Goal: Navigation & Orientation: Find specific page/section

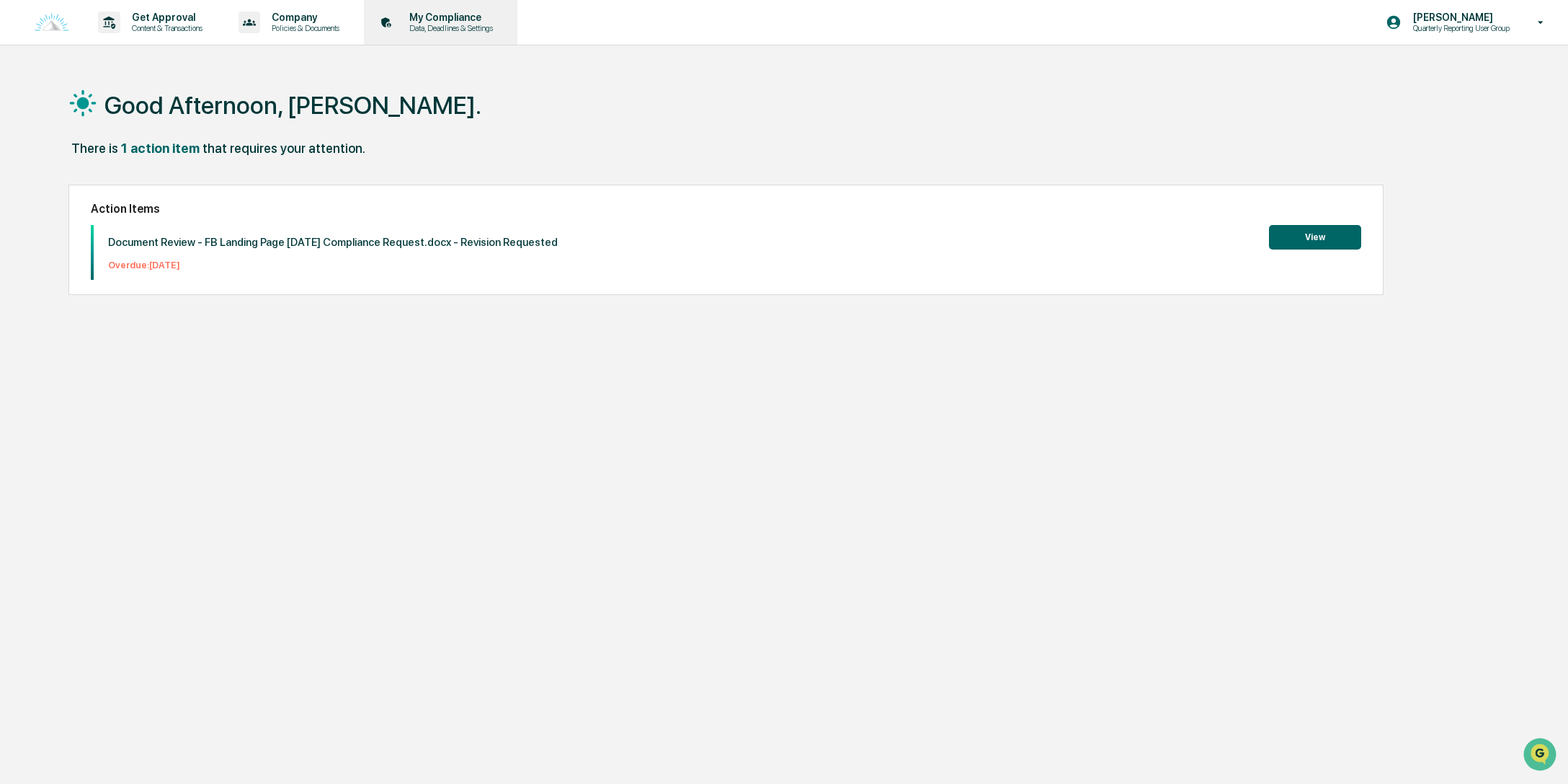
click at [499, 28] on p "Data, Deadlines & Settings" at bounding box center [449, 27] width 102 height 10
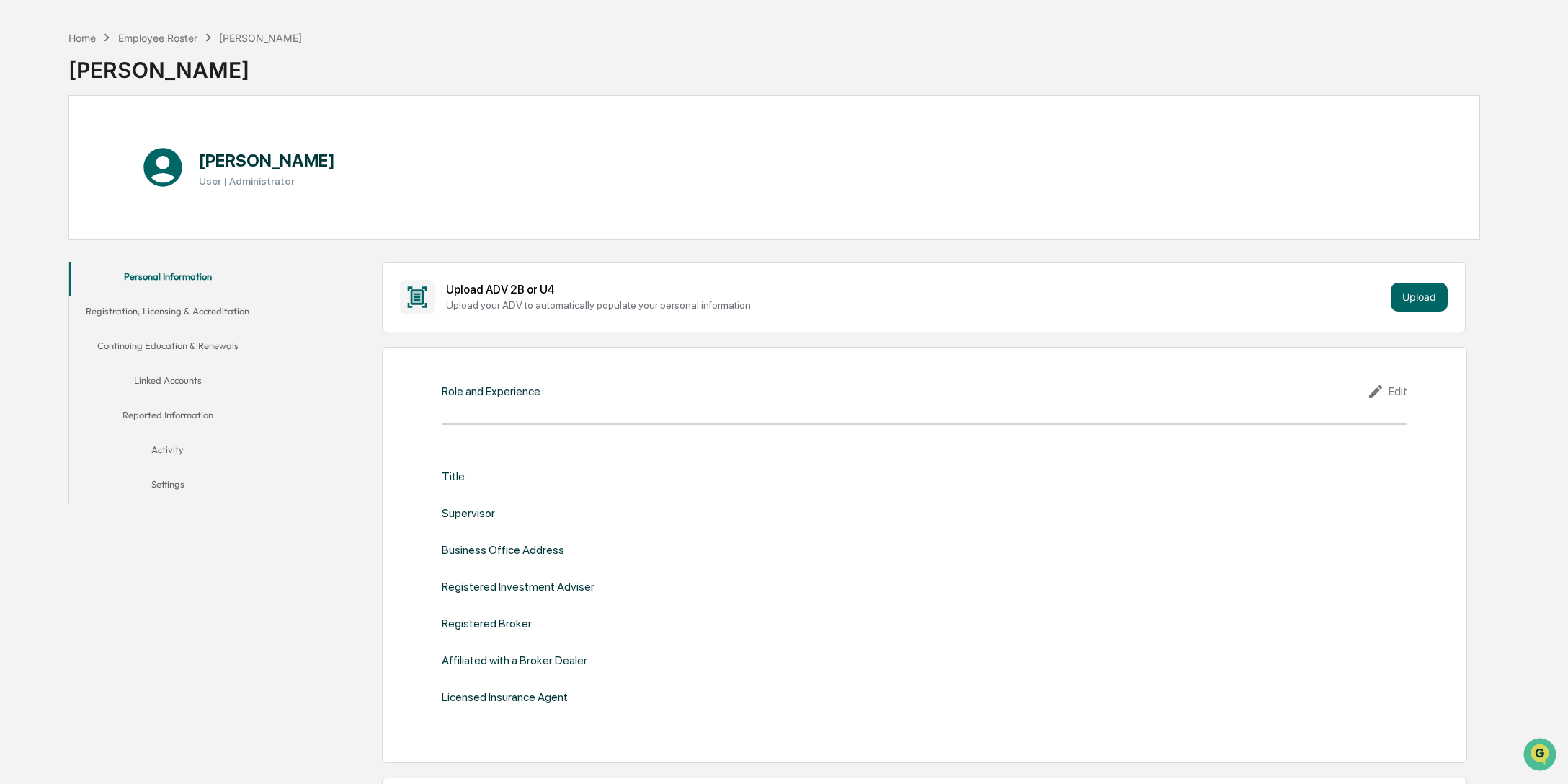
scroll to position [74, 0]
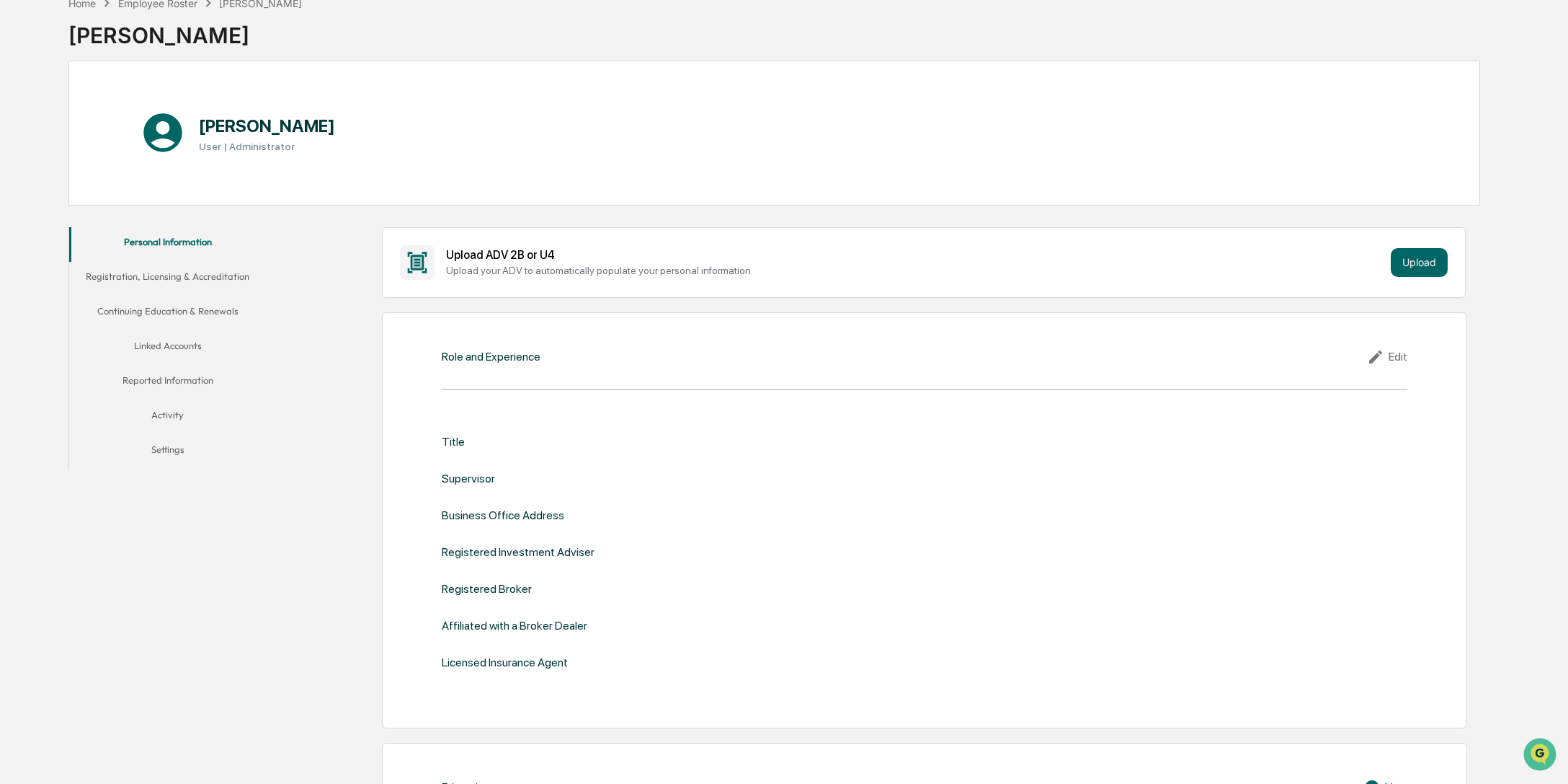
click at [191, 384] on button "Reported Information" at bounding box center [167, 383] width 197 height 35
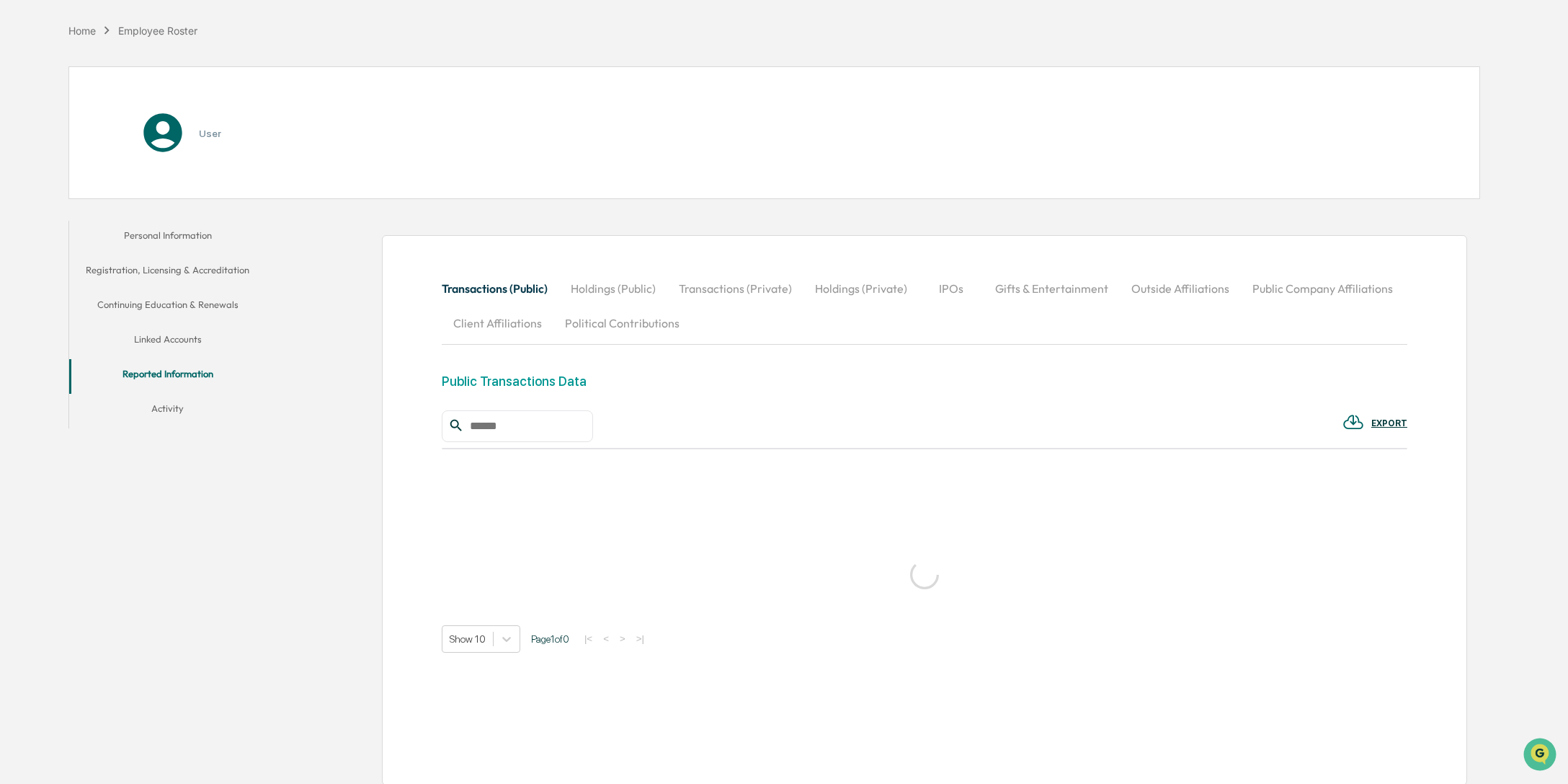
scroll to position [52, 0]
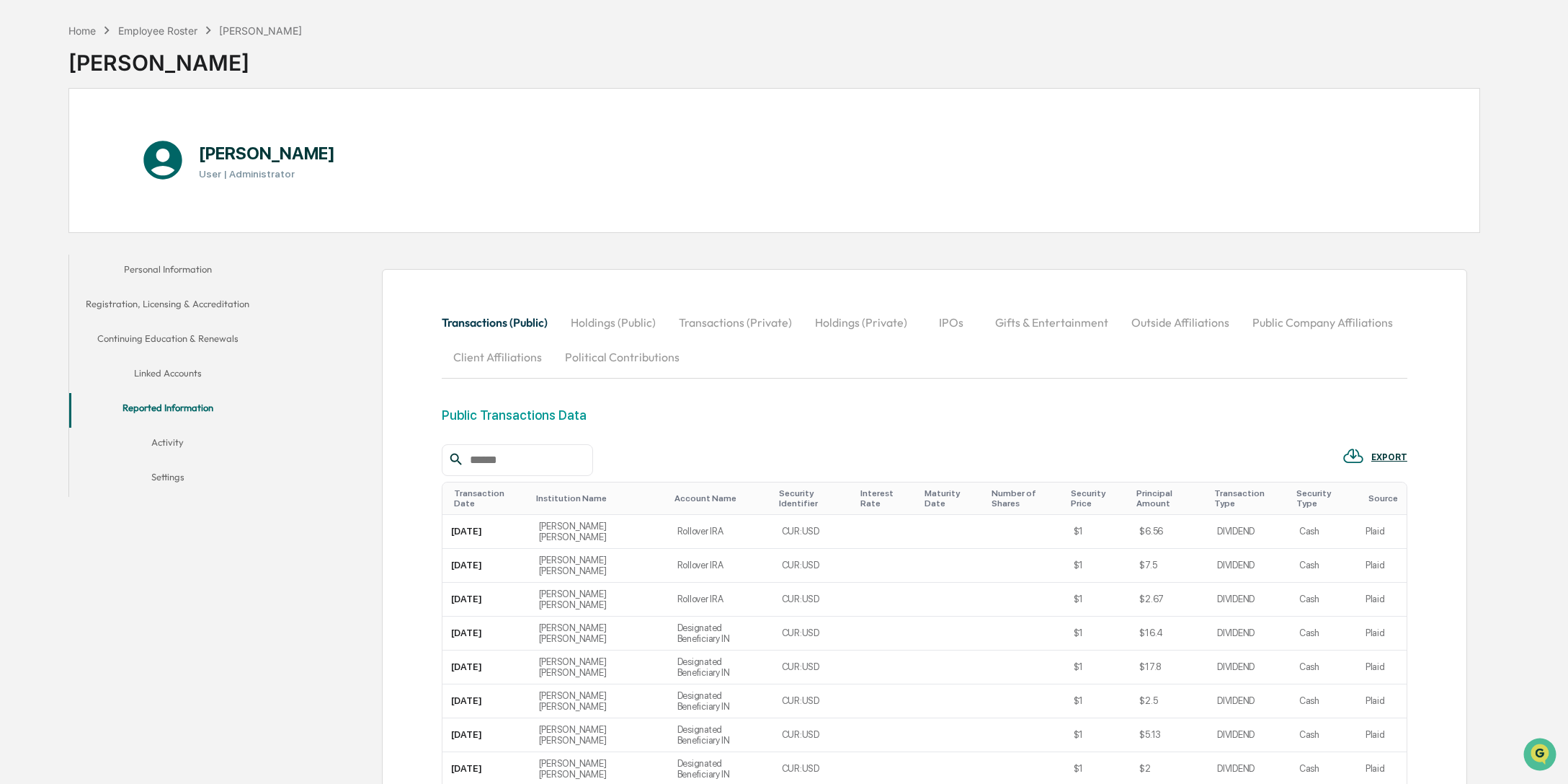
click at [181, 441] on button "Activity" at bounding box center [167, 445] width 197 height 35
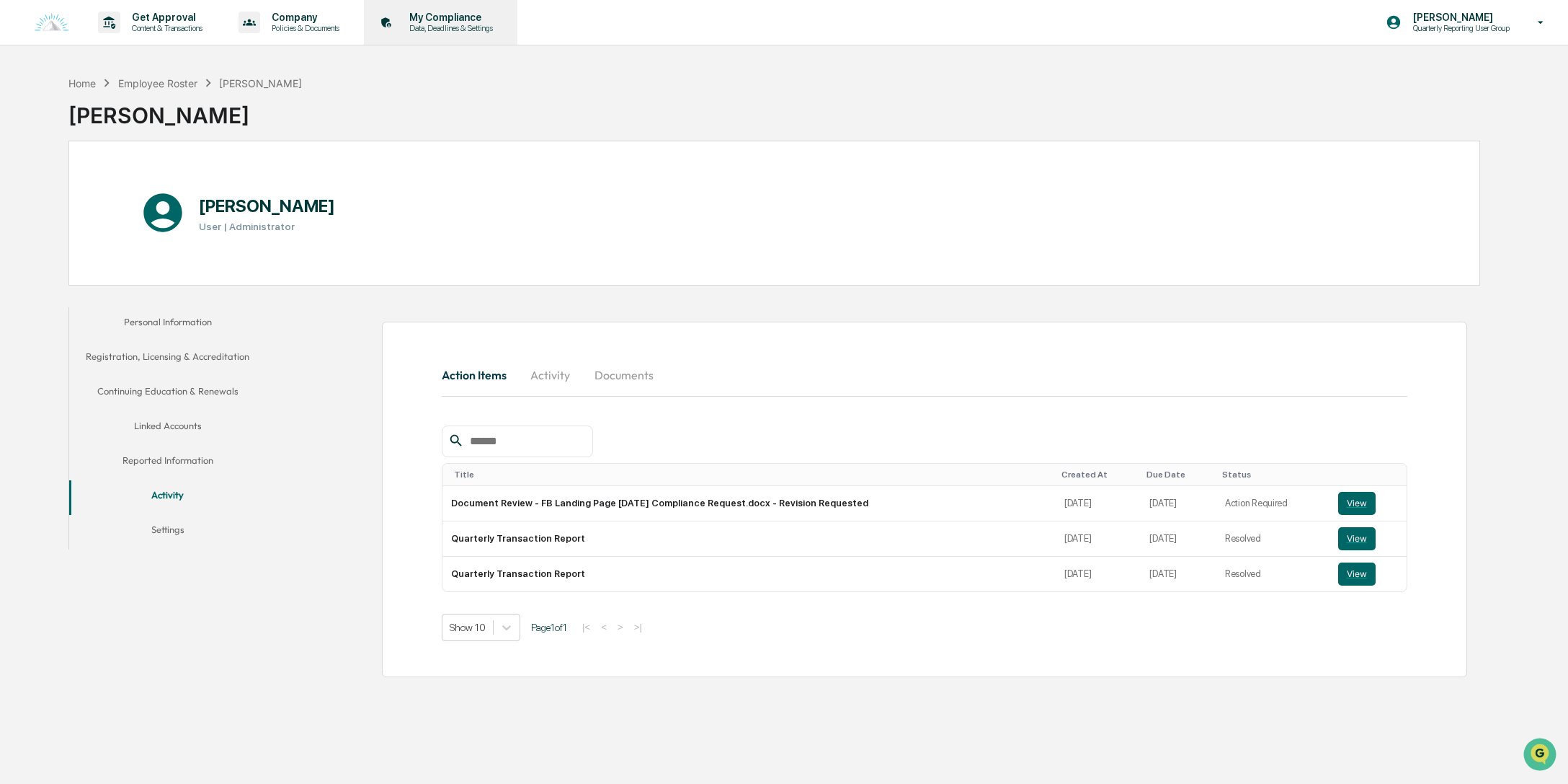
click at [484, 24] on p "Data, Deadlines & Settings" at bounding box center [449, 27] width 102 height 10
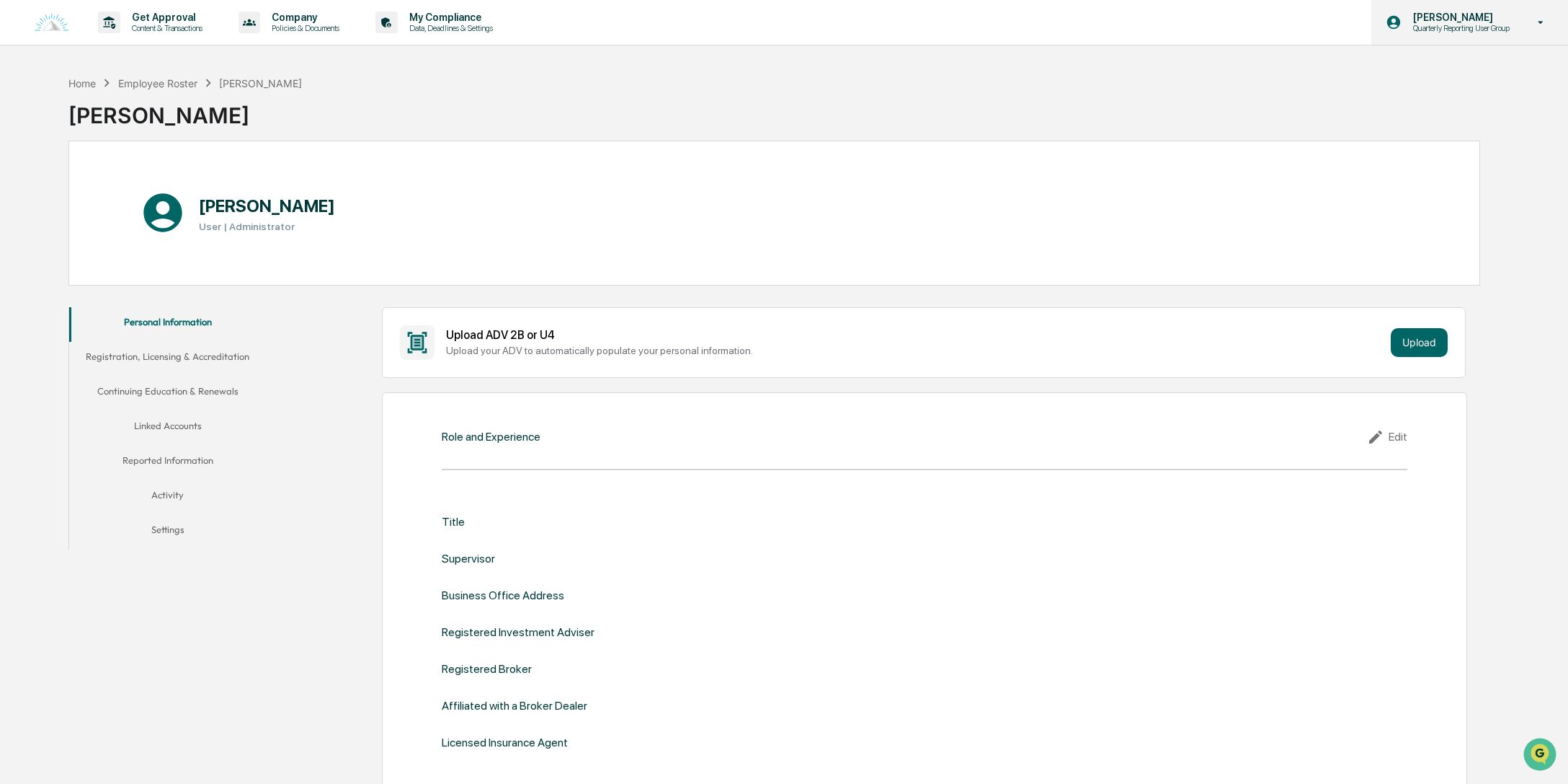
click at [1416, 29] on p "Quarterly Reporting User Group" at bounding box center [1459, 27] width 115 height 10
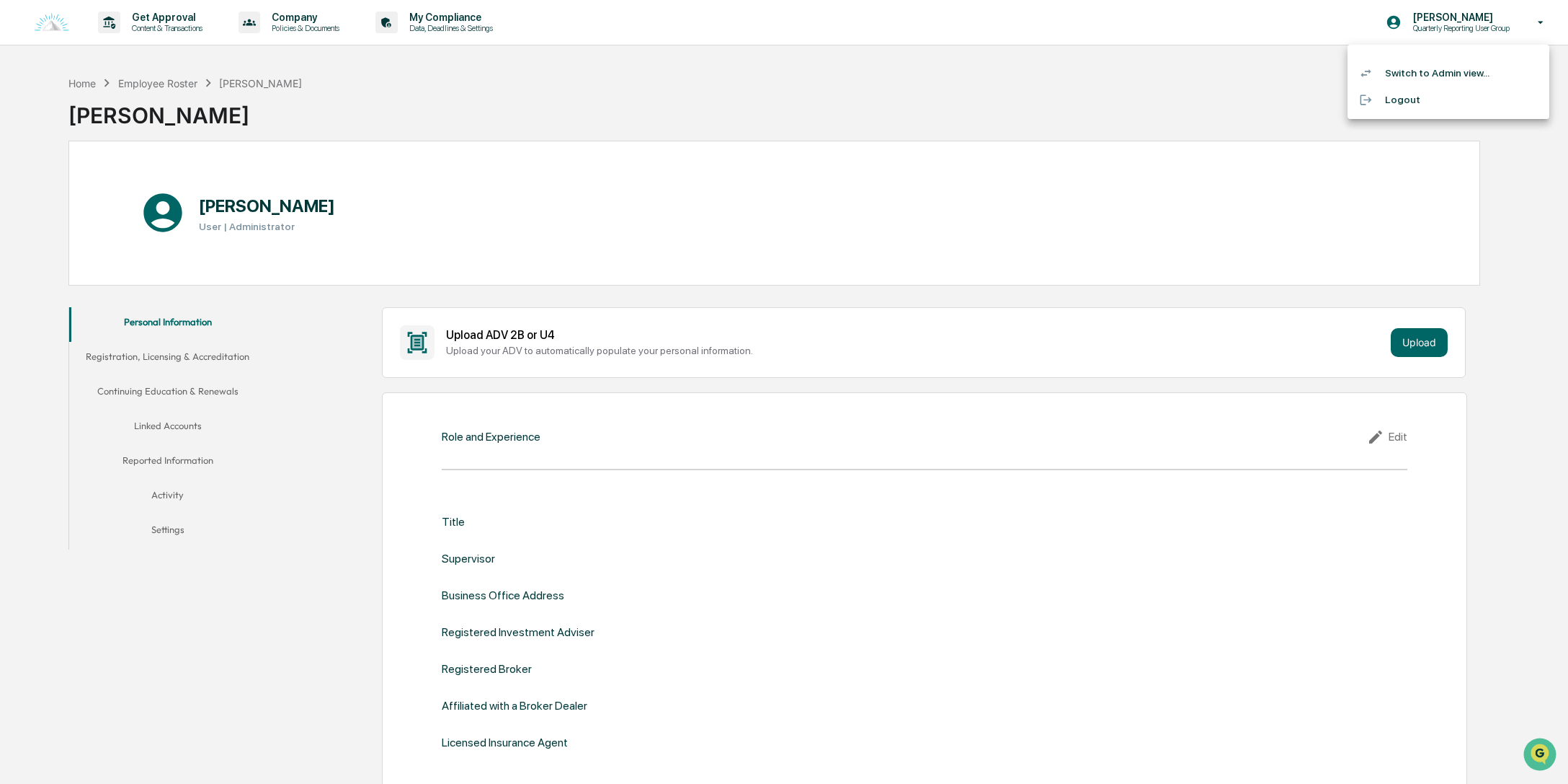
click at [788, 102] on div at bounding box center [784, 392] width 1568 height 784
click at [89, 80] on div "Home" at bounding box center [82, 83] width 27 height 12
